Goal: Transaction & Acquisition: Purchase product/service

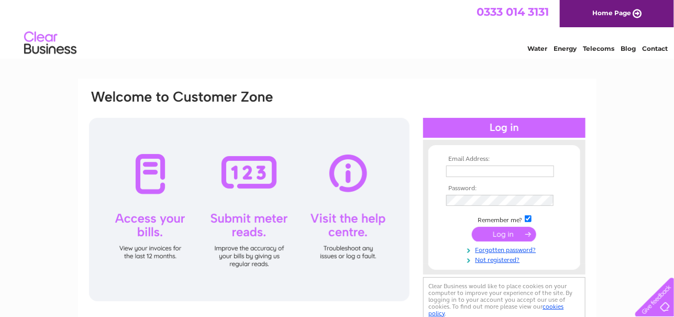
type input "[EMAIL_ADDRESS][DOMAIN_NAME]"
click at [508, 236] on input "submit" at bounding box center [504, 234] width 64 height 15
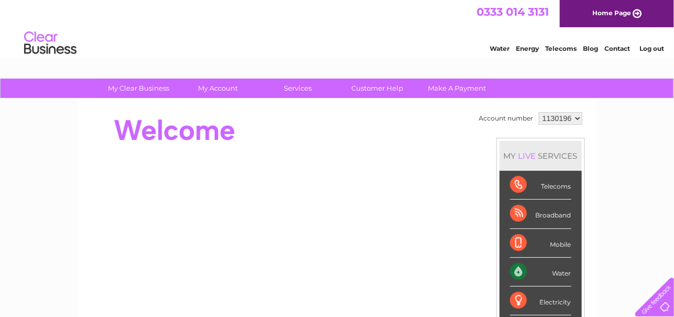
click at [500, 230] on li "Mobile" at bounding box center [541, 243] width 82 height 29
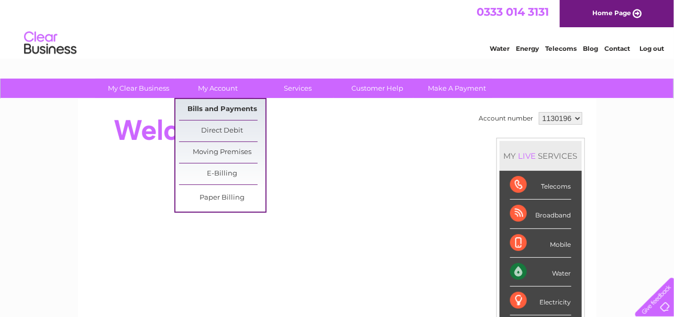
click at [208, 114] on link "Bills and Payments" at bounding box center [222, 109] width 86 height 21
click at [215, 104] on link "Bills and Payments" at bounding box center [222, 109] width 86 height 21
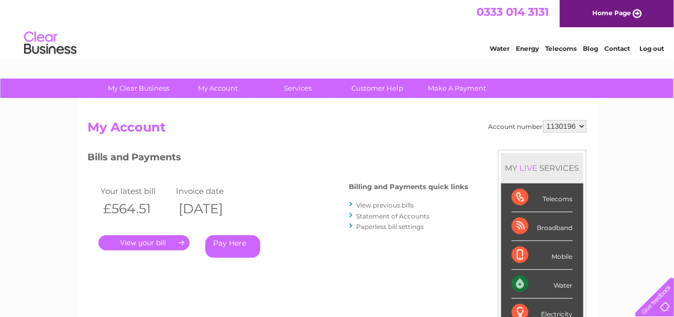
click at [143, 239] on link "." at bounding box center [143, 242] width 91 height 15
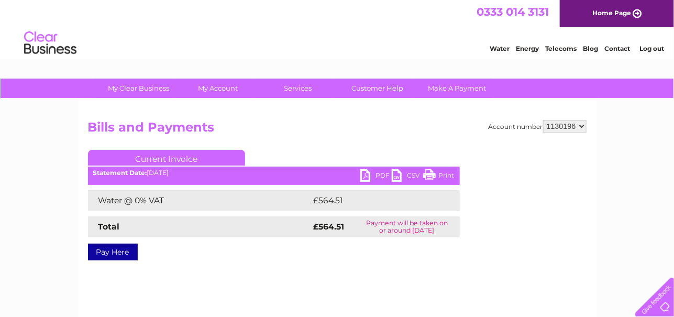
click at [373, 172] on link "PDF" at bounding box center [375, 176] width 31 height 15
click at [104, 250] on link "Pay Here" at bounding box center [113, 251] width 50 height 17
